Goal: Find specific page/section: Find specific page/section

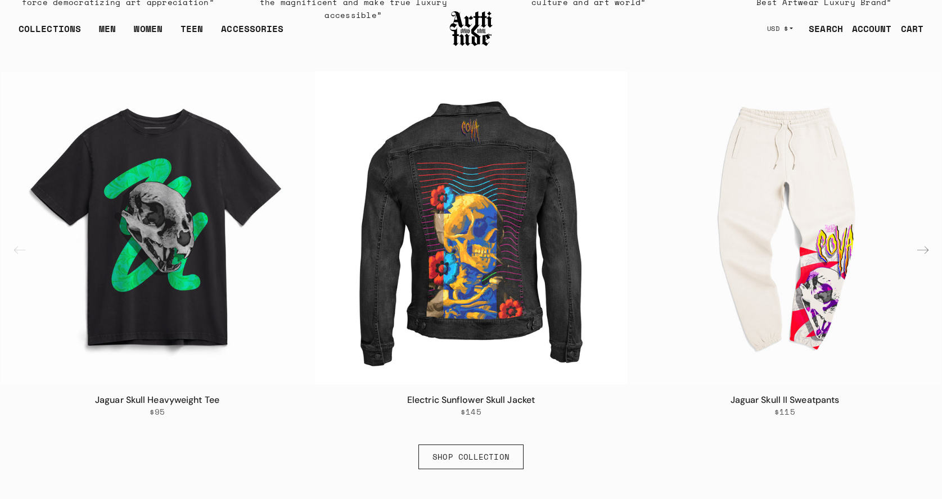
scroll to position [669, 0]
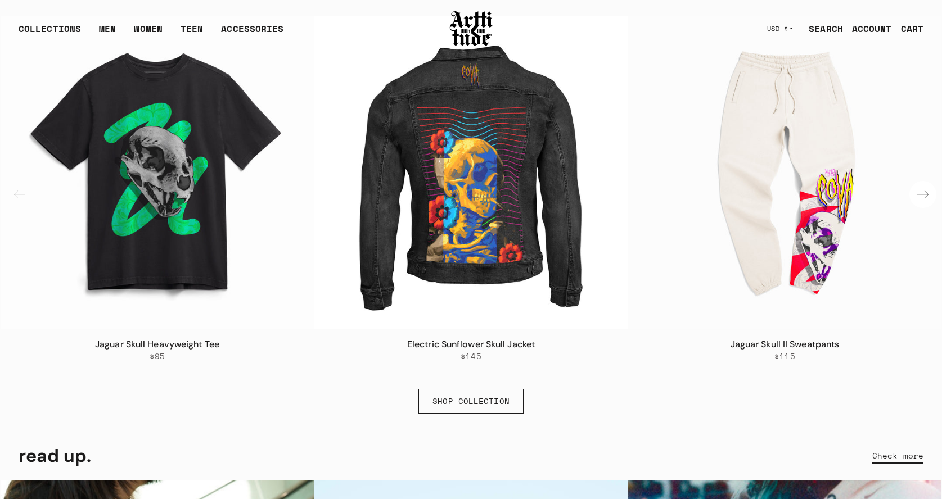
click at [924, 194] on div "Next slide" at bounding box center [922, 194] width 27 height 27
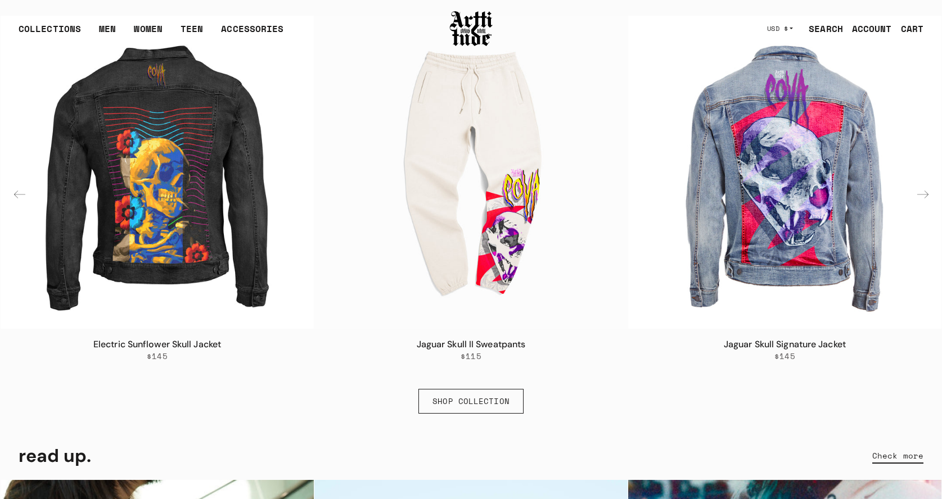
click at [924, 194] on div "Next slide" at bounding box center [922, 194] width 27 height 27
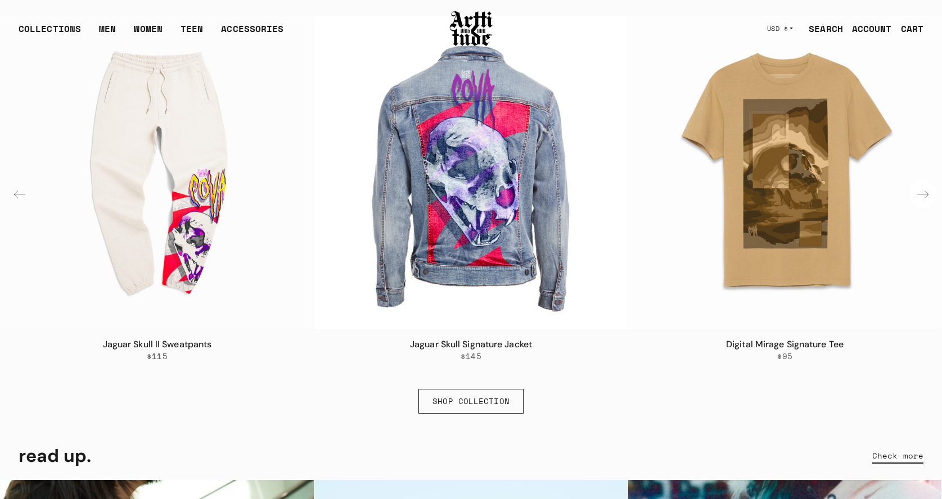
click at [924, 194] on div "Next slide" at bounding box center [922, 194] width 27 height 27
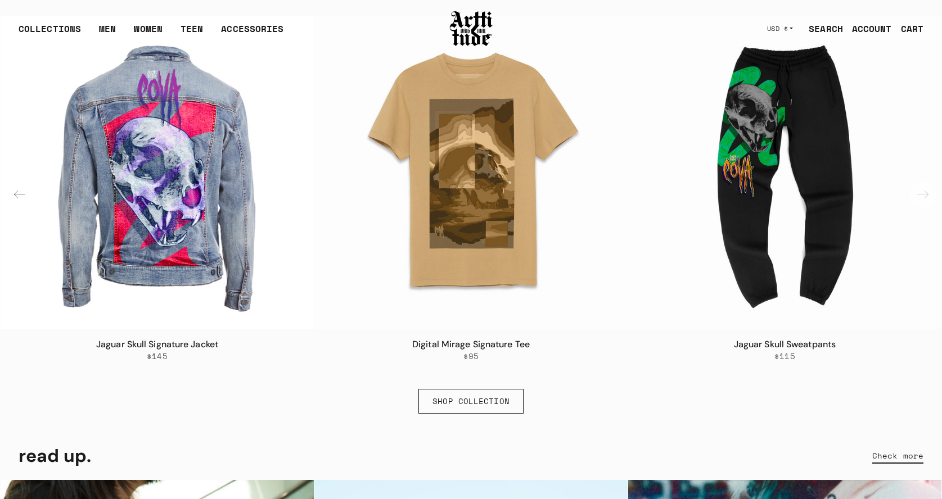
click at [924, 194] on img "6 / 6" at bounding box center [784, 172] width 313 height 313
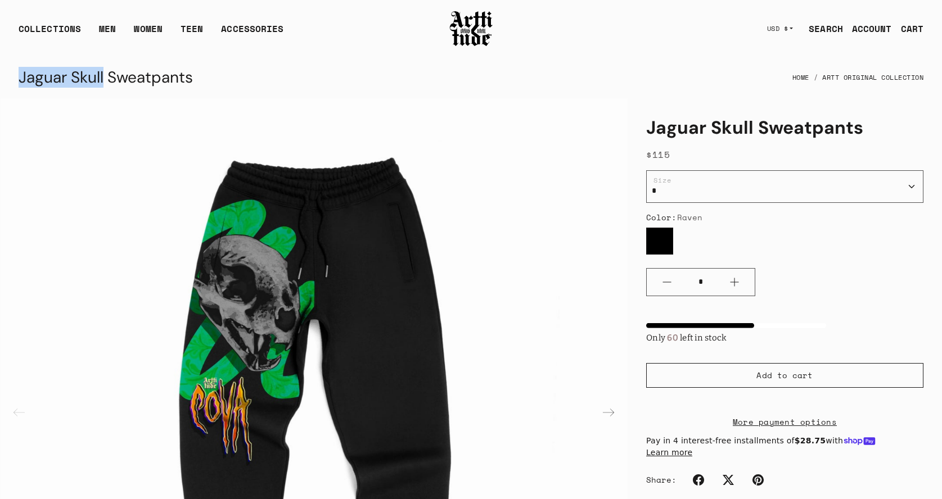
drag, startPoint x: 21, startPoint y: 78, endPoint x: 103, endPoint y: 76, distance: 82.7
click at [104, 76] on div "Jaguar Skull Sweatpants" at bounding box center [106, 77] width 174 height 27
copy div "Jaguar Skull"
click at [827, 28] on link "SEARCH" at bounding box center [821, 28] width 43 height 22
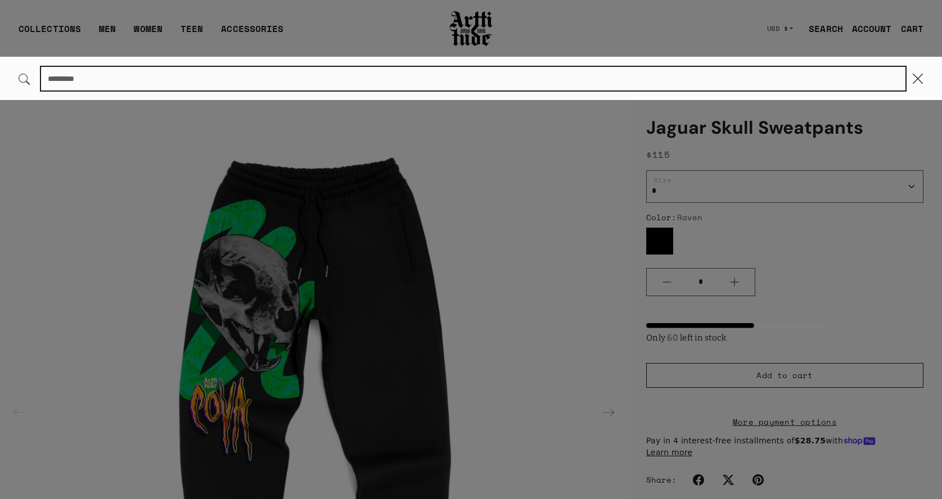
paste input "**********"
type input "**********"
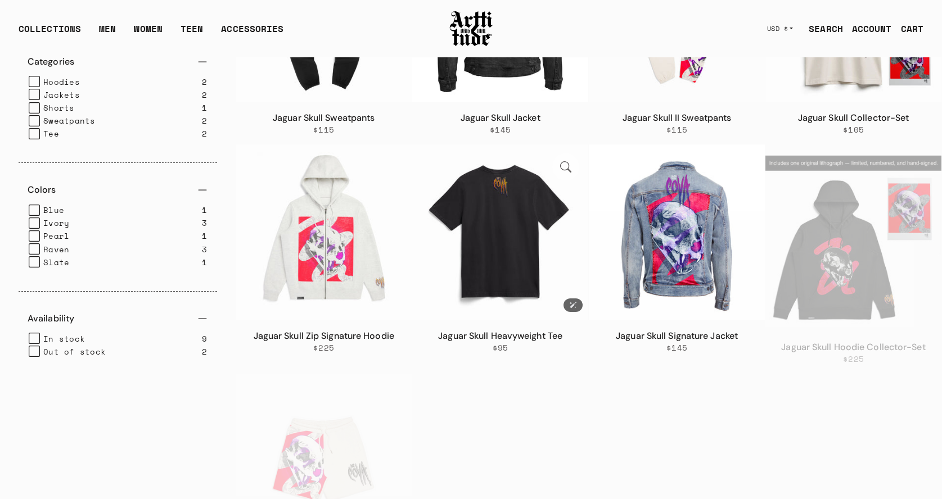
scroll to position [227, 0]
